Goal: Navigation & Orientation: Find specific page/section

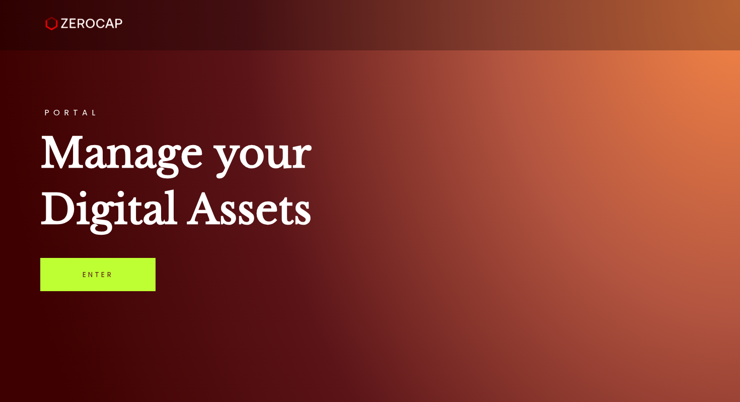
click at [121, 280] on link "Enter" at bounding box center [97, 274] width 115 height 33
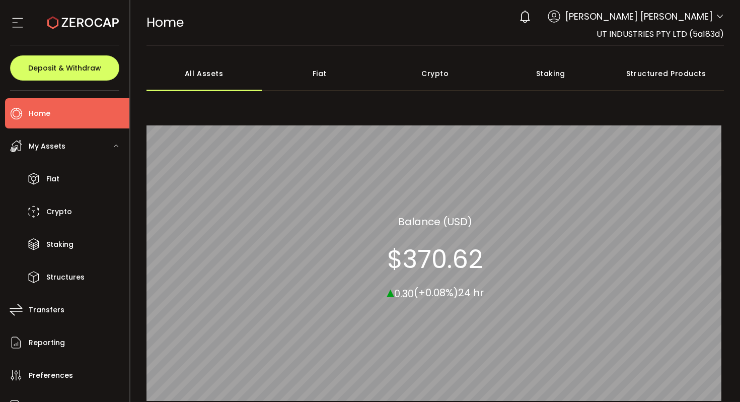
click at [701, 22] on span "[PERSON_NAME] [PERSON_NAME]" at bounding box center [639, 17] width 148 height 14
click at [698, 17] on span "[PERSON_NAME] [PERSON_NAME]" at bounding box center [639, 17] width 148 height 14
click at [718, 19] on icon at bounding box center [720, 17] width 8 height 8
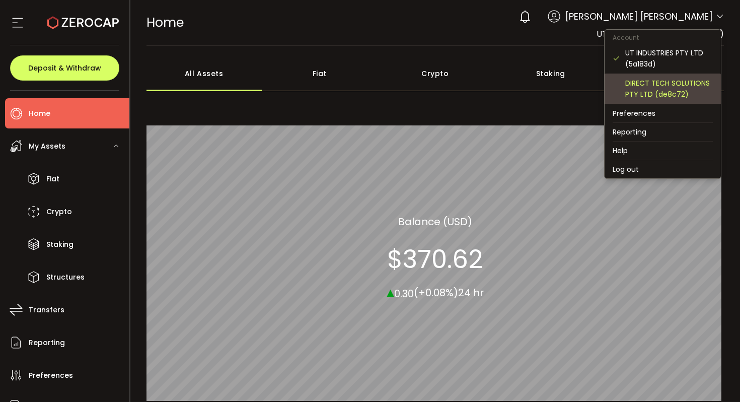
click at [681, 88] on div "DIRECT TECH SOLUTIONS PTY LTD (de8c72)" at bounding box center [669, 89] width 88 height 22
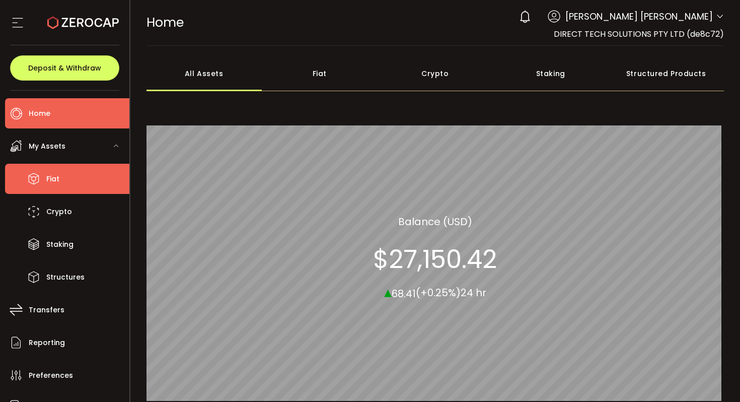
click at [66, 177] on li "Fiat" at bounding box center [67, 179] width 124 height 30
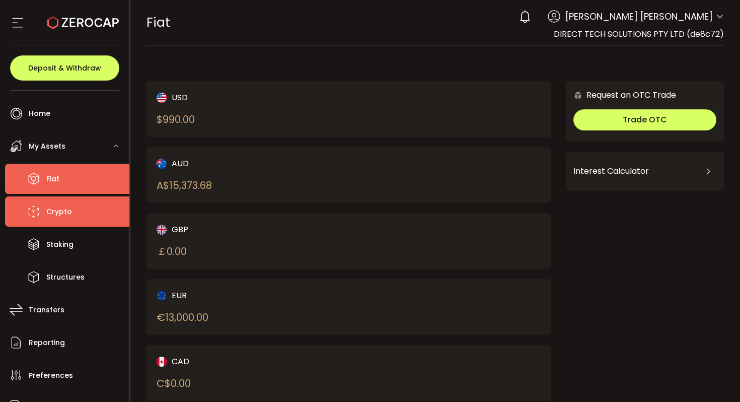
click at [62, 220] on li "Crypto" at bounding box center [67, 211] width 124 height 30
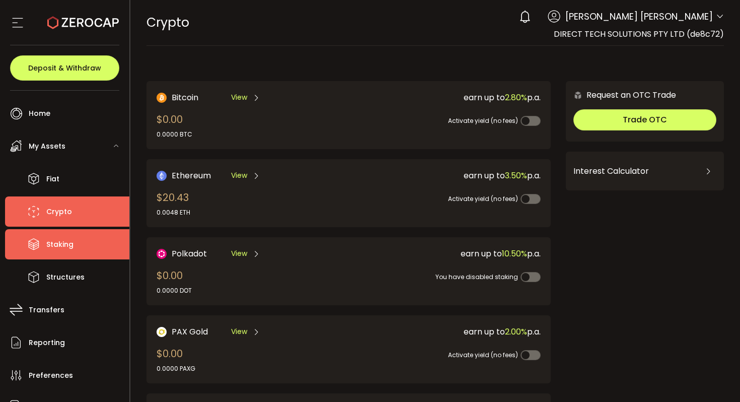
click at [52, 249] on span "Staking" at bounding box center [59, 244] width 27 height 15
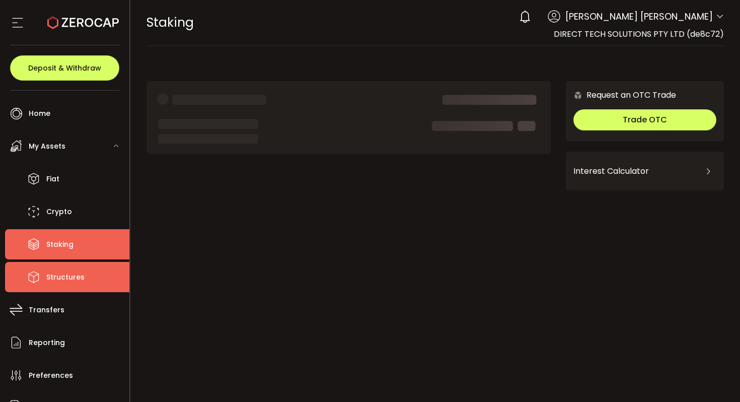
click at [53, 280] on span "Structures" at bounding box center [65, 277] width 38 height 15
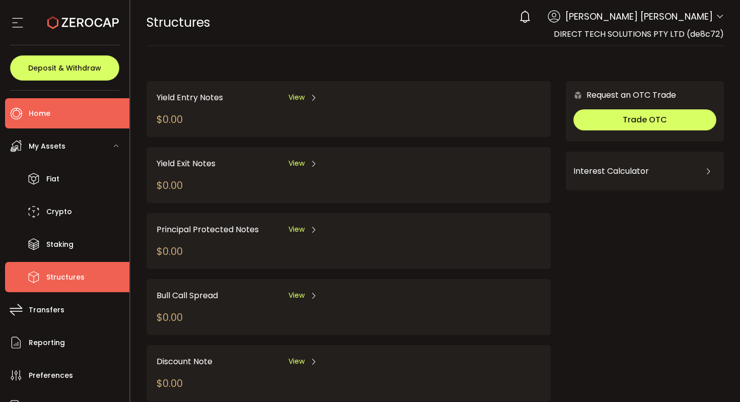
click at [62, 120] on li "Home" at bounding box center [67, 113] width 124 height 30
